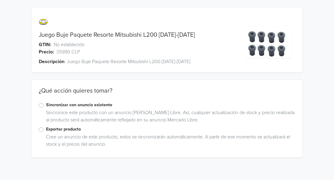
click at [68, 130] on label "Exportar producto" at bounding box center [170, 129] width 249 height 7
click at [0, 0] on input "Exportar producto" at bounding box center [0, 0] width 0 height 0
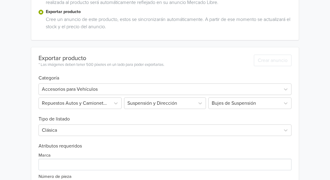
scroll to position [189, 0]
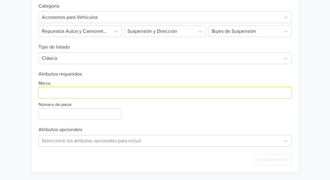
click at [80, 89] on input "Marca" at bounding box center [165, 93] width 253 height 12
type input "Mitsubishi"
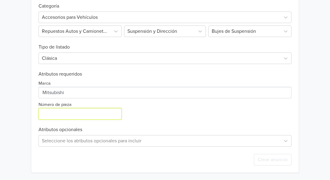
click at [68, 113] on input "Número de pieza" at bounding box center [80, 114] width 83 height 12
click at [86, 118] on input "Número de pieza" at bounding box center [80, 114] width 83 height 12
paste input "4152A020 - MB584531 (80)"
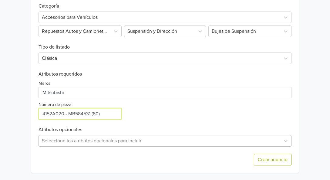
type input "4152A020 - MB584531 (80)"
click at [105, 139] on div "Seleccione los atributos opcionales para incluir" at bounding box center [165, 141] width 253 height 12
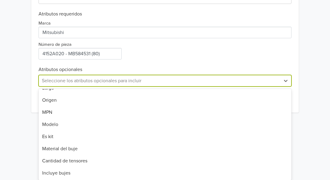
scroll to position [190, 0]
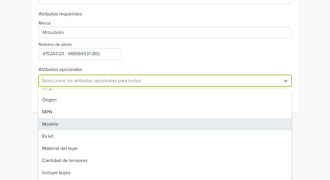
click at [62, 126] on div "Modelo" at bounding box center [165, 124] width 253 height 12
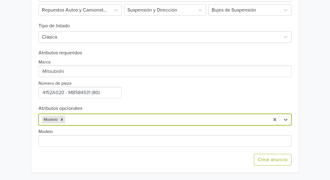
drag, startPoint x: 62, startPoint y: 126, endPoint x: 59, endPoint y: 134, distance: 9.5
click at [58, 130] on div "Modelo" at bounding box center [165, 135] width 253 height 21
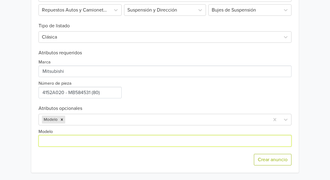
click at [60, 139] on input "Modelo" at bounding box center [165, 141] width 253 height 12
type input "L200"
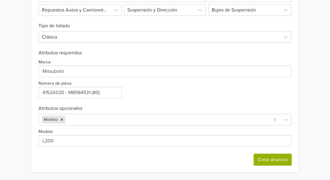
click at [269, 158] on button "Crear anuncio" at bounding box center [273, 160] width 38 height 12
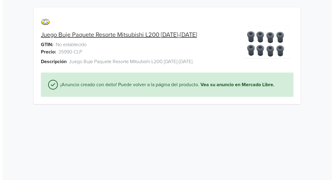
scroll to position [0, 0]
